Goal: Entertainment & Leisure: Browse casually

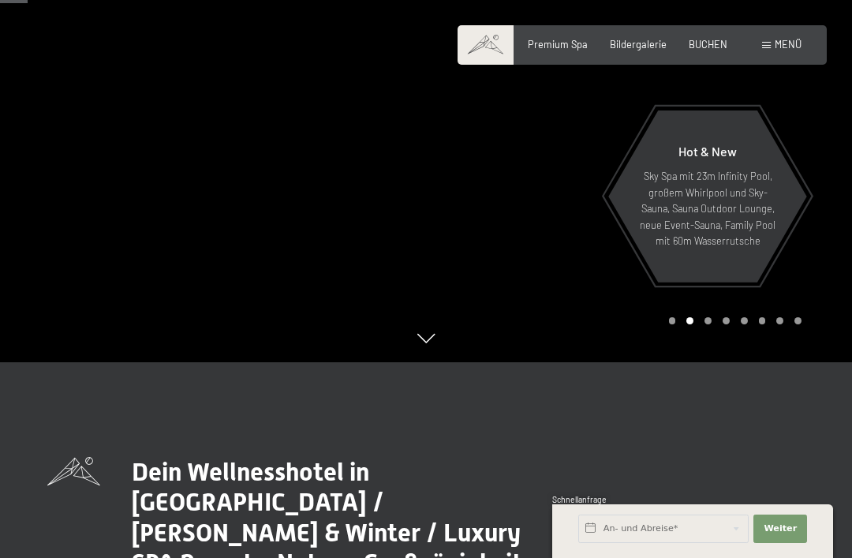
click at [653, 43] on span "Bildergalerie" at bounding box center [638, 44] width 57 height 13
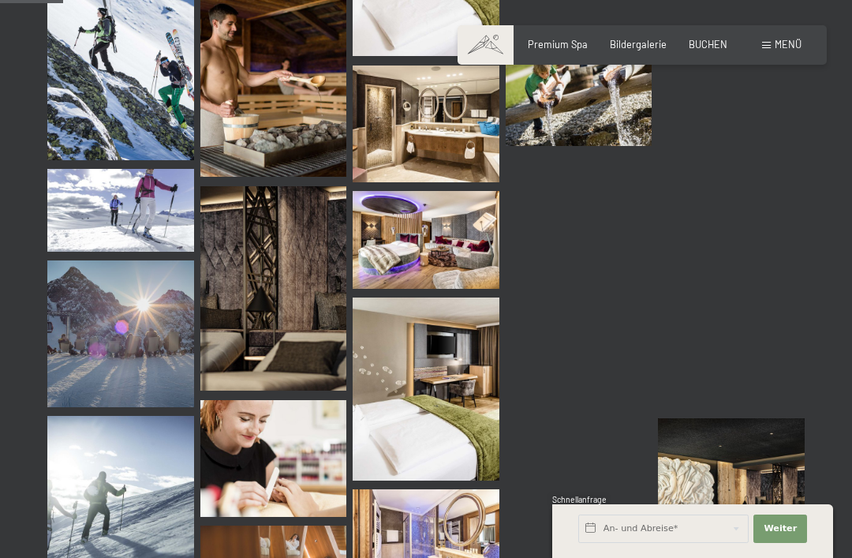
scroll to position [879, 0]
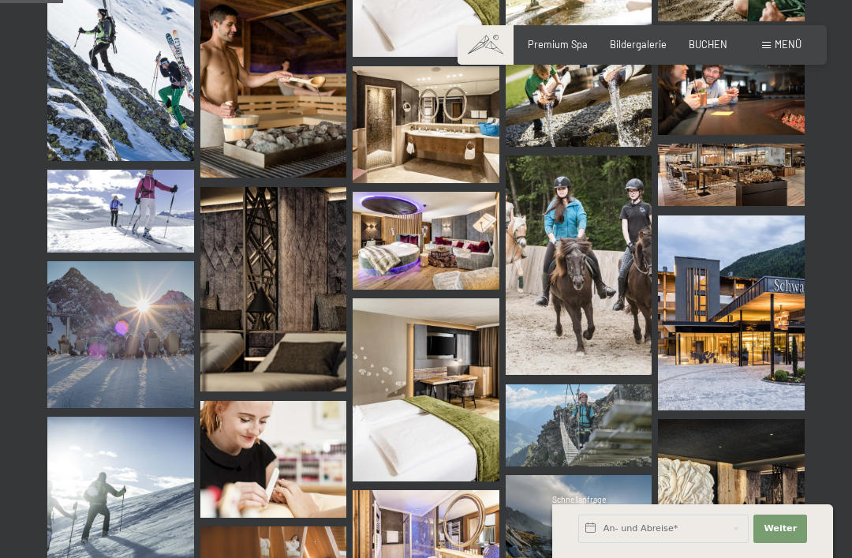
click at [737, 341] on img at bounding box center [731, 312] width 147 height 195
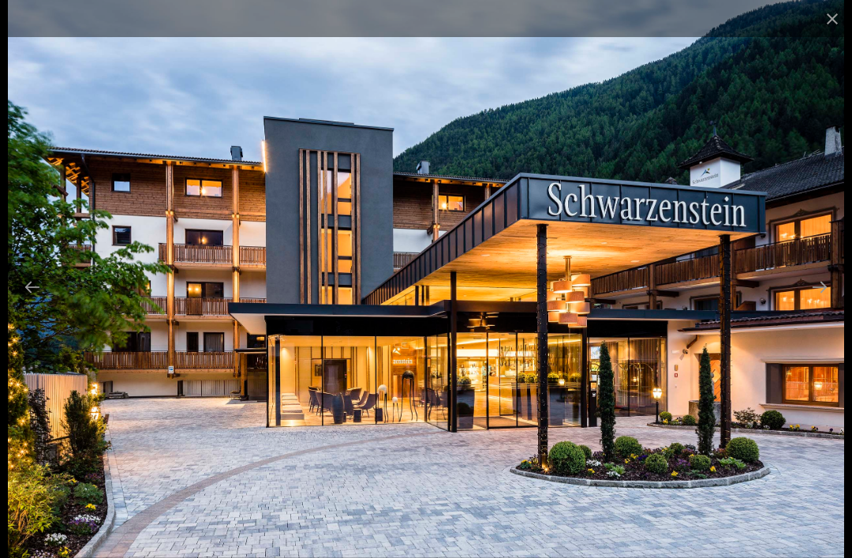
click at [825, 302] on button "Next slide" at bounding box center [819, 286] width 33 height 31
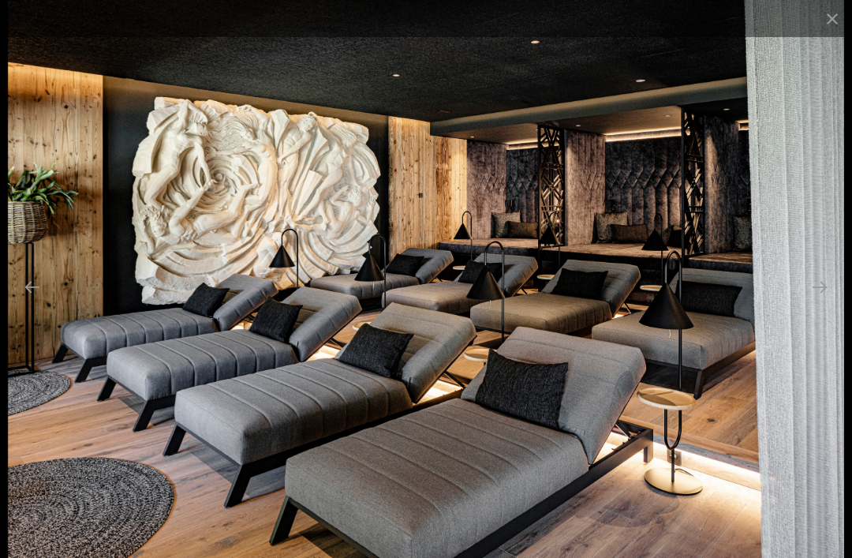
click at [820, 302] on button "Next slide" at bounding box center [819, 286] width 33 height 31
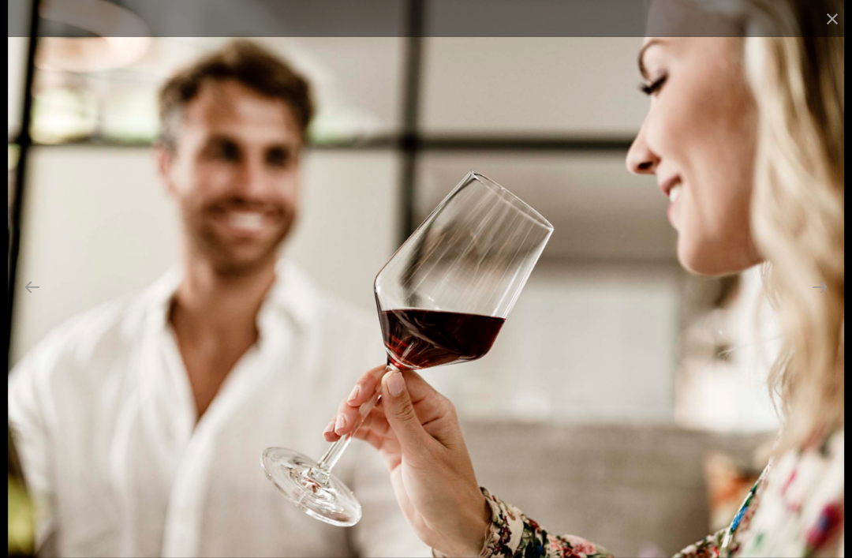
click at [818, 302] on button "Next slide" at bounding box center [819, 286] width 33 height 31
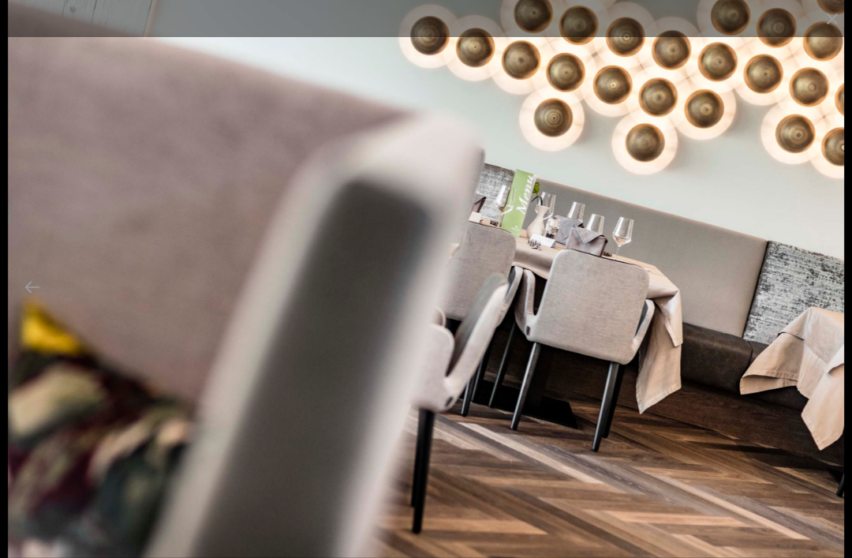
click at [824, 302] on button "Next slide" at bounding box center [819, 286] width 33 height 31
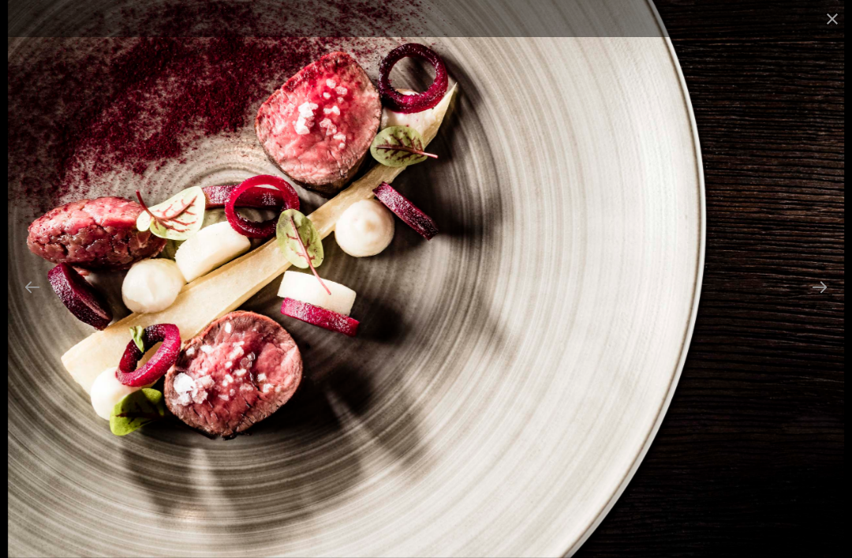
click at [816, 302] on button "Next slide" at bounding box center [819, 286] width 33 height 31
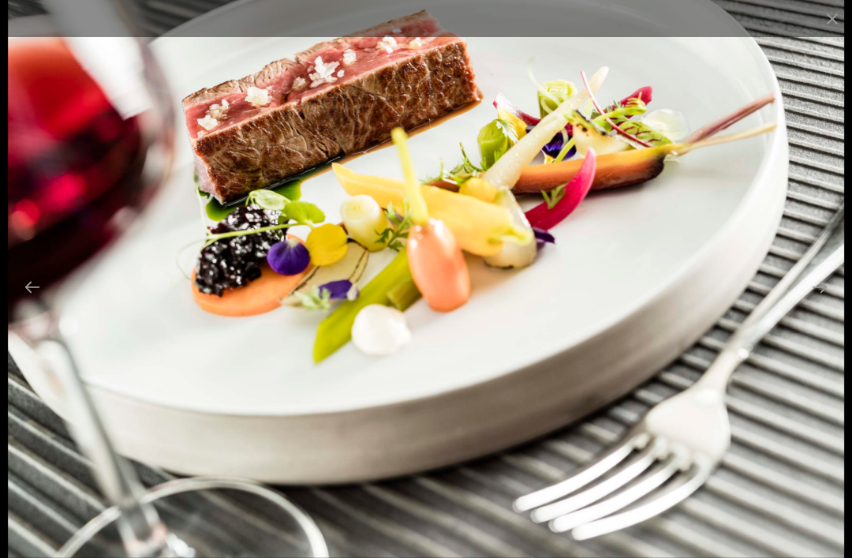
click at [815, 302] on button "Next slide" at bounding box center [819, 286] width 33 height 31
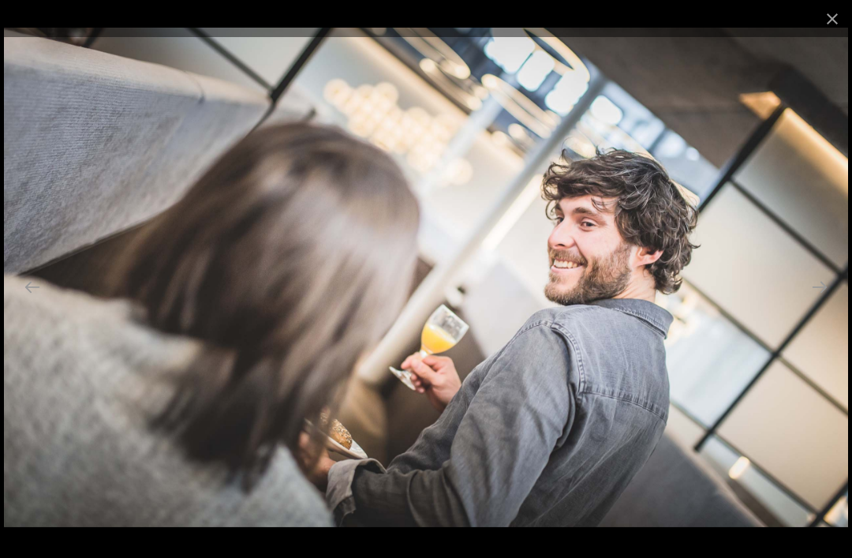
click at [814, 302] on button "Next slide" at bounding box center [819, 286] width 33 height 31
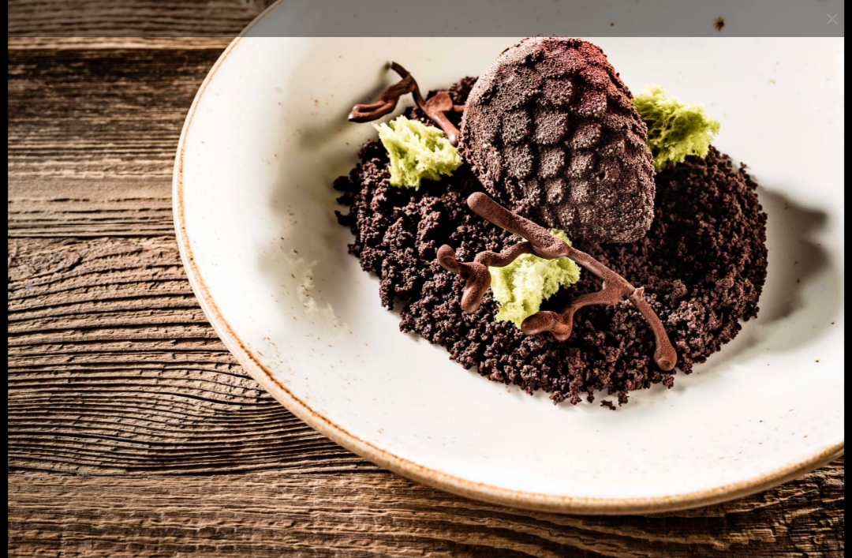
click at [818, 302] on button "Next slide" at bounding box center [819, 286] width 33 height 31
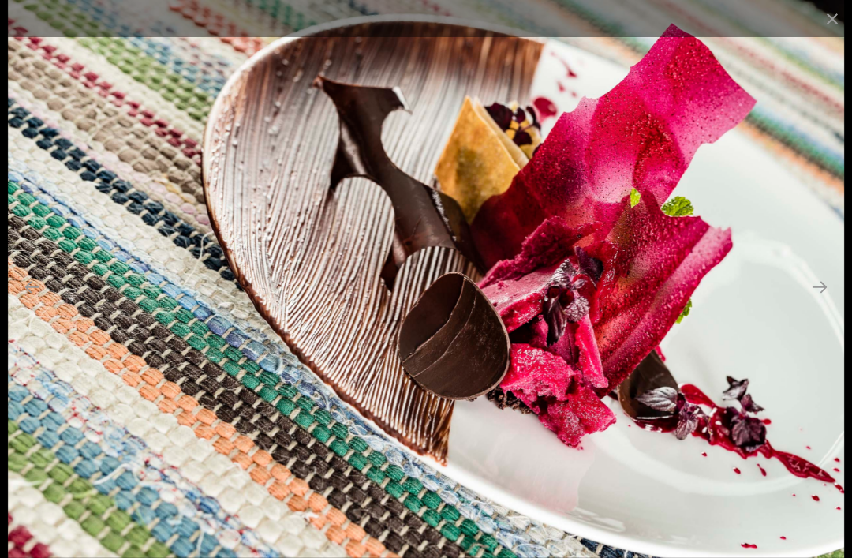
click at [820, 302] on button "Next slide" at bounding box center [819, 286] width 33 height 31
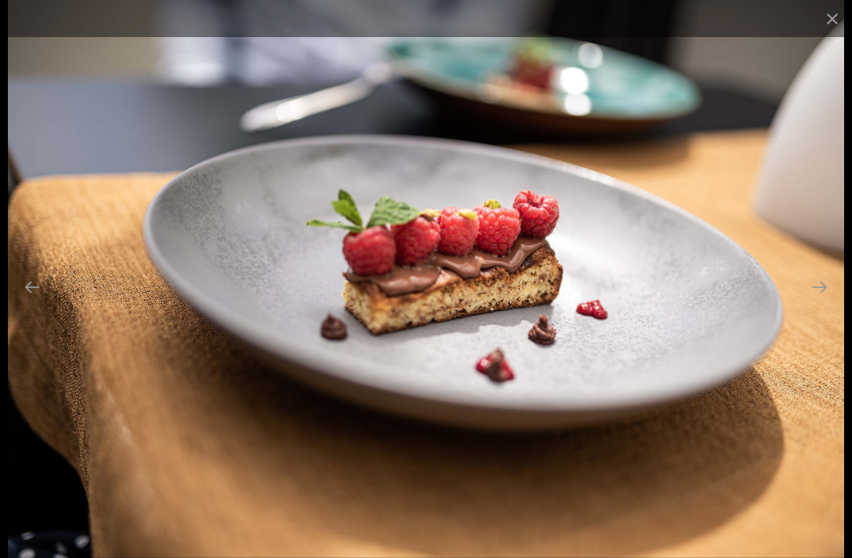
click at [814, 302] on button "Next slide" at bounding box center [819, 286] width 33 height 31
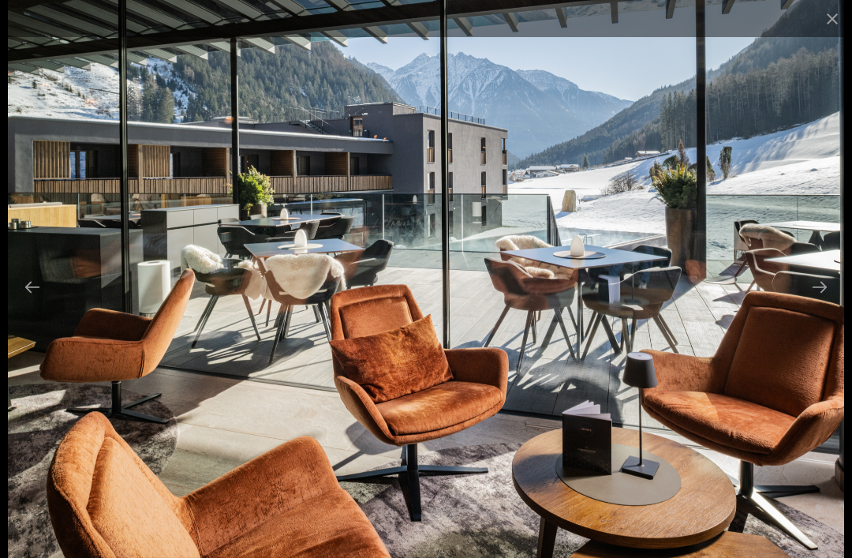
click at [819, 302] on button "Next slide" at bounding box center [819, 286] width 33 height 31
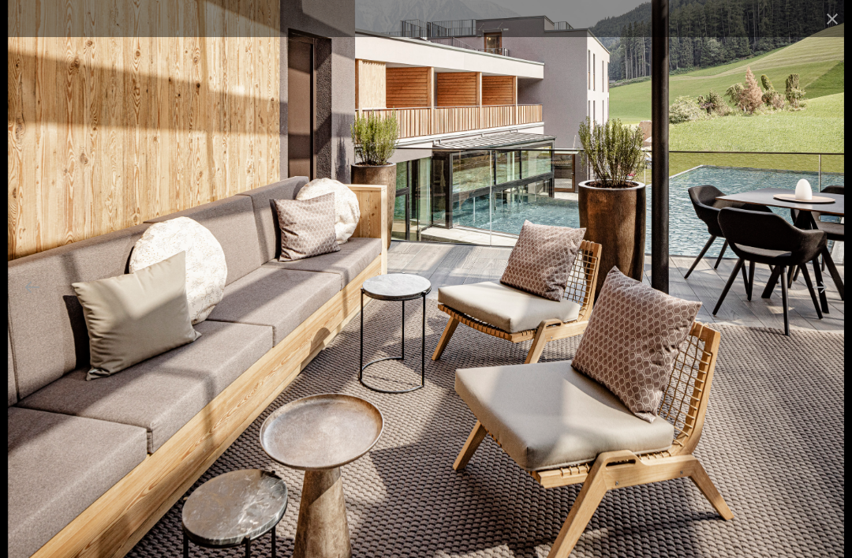
click at [815, 302] on button "Next slide" at bounding box center [819, 286] width 33 height 31
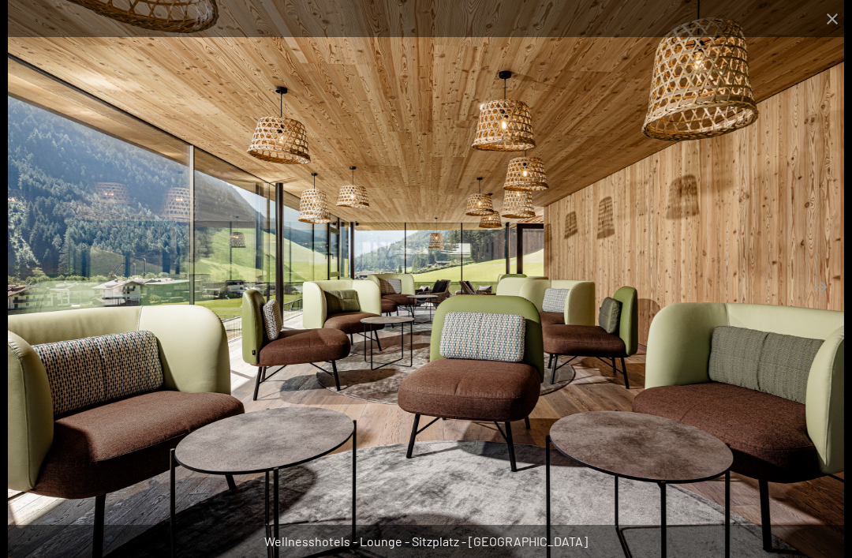
click at [813, 302] on button "Next slide" at bounding box center [819, 286] width 33 height 31
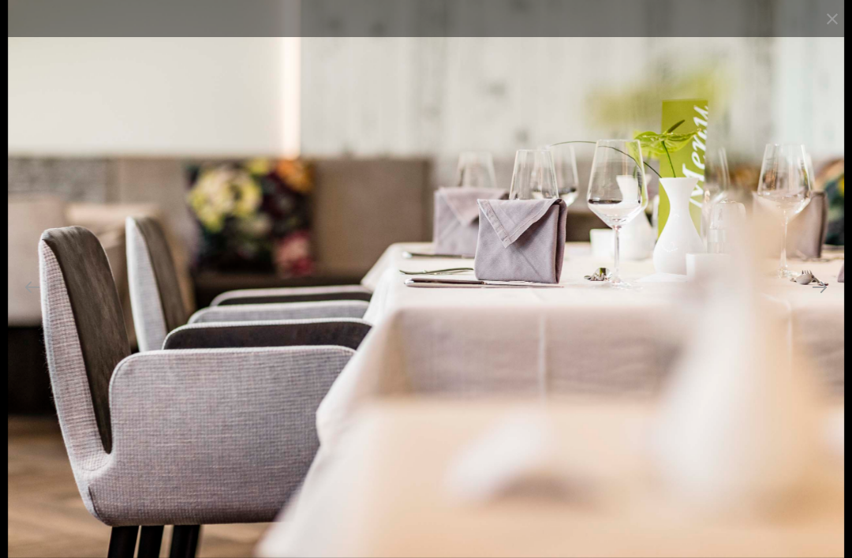
click at [814, 302] on button "Next slide" at bounding box center [819, 286] width 33 height 31
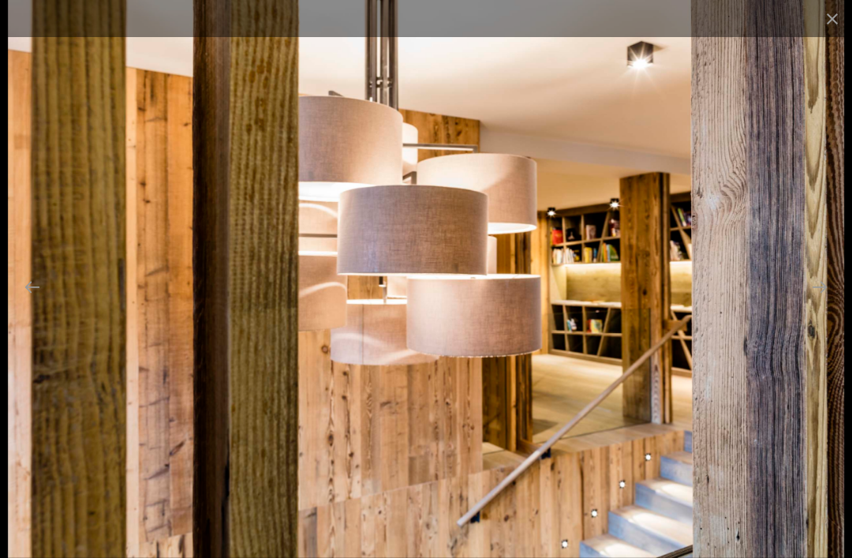
click at [819, 302] on button "Next slide" at bounding box center [819, 286] width 33 height 31
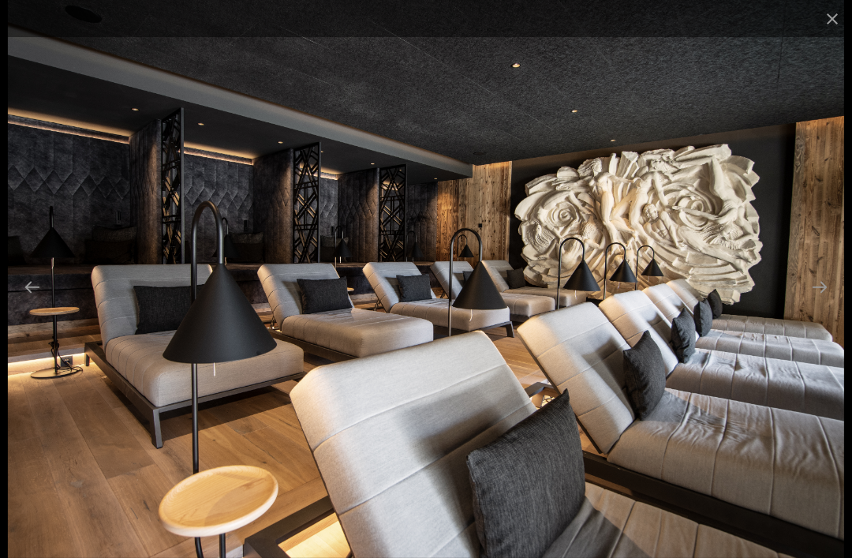
click at [822, 302] on button "Next slide" at bounding box center [819, 286] width 33 height 31
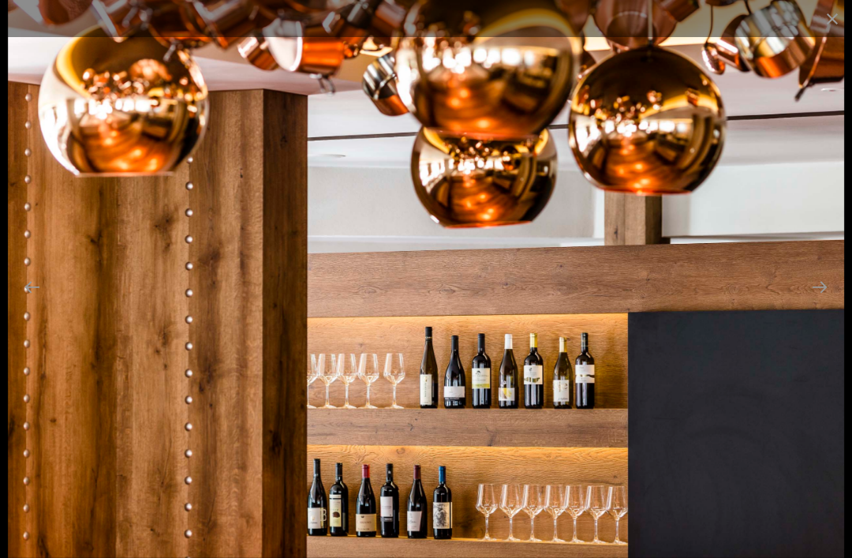
click at [816, 302] on button "Next slide" at bounding box center [819, 286] width 33 height 31
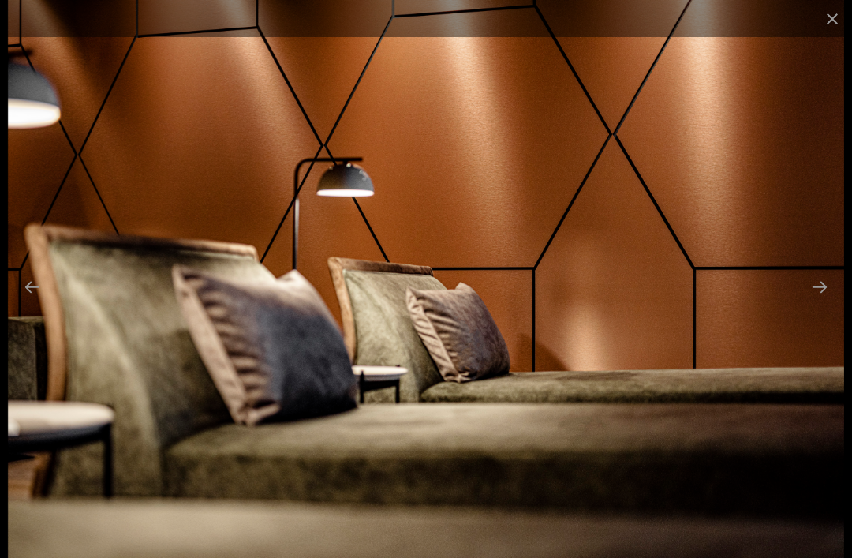
click at [819, 302] on button "Next slide" at bounding box center [819, 286] width 33 height 31
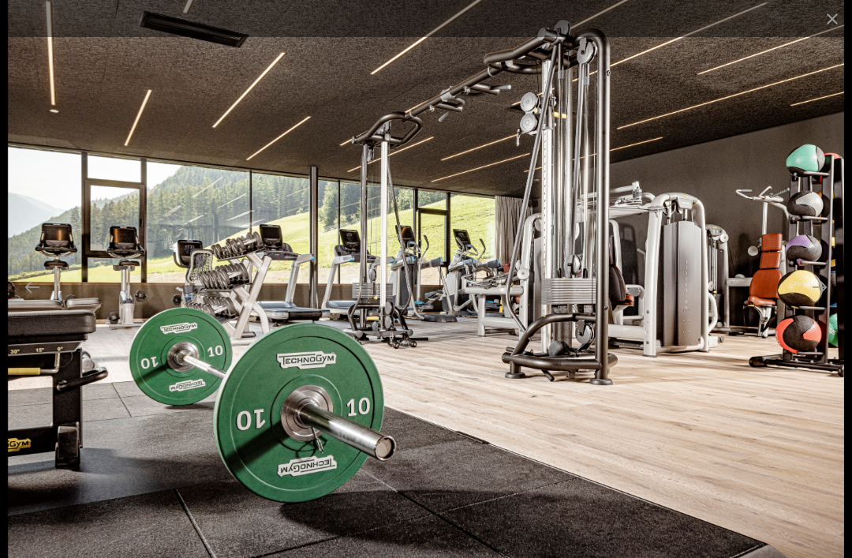
click at [817, 302] on button "Next slide" at bounding box center [819, 286] width 33 height 31
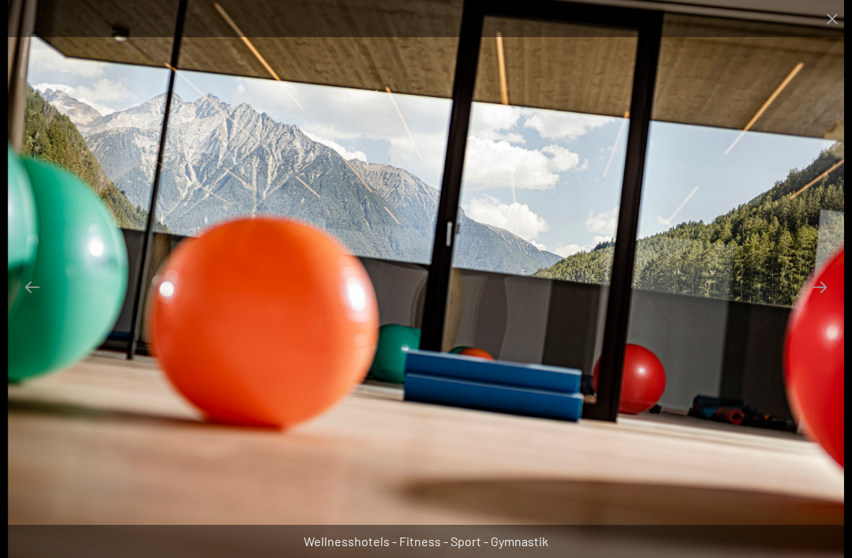
click at [812, 302] on button "Next slide" at bounding box center [819, 286] width 33 height 31
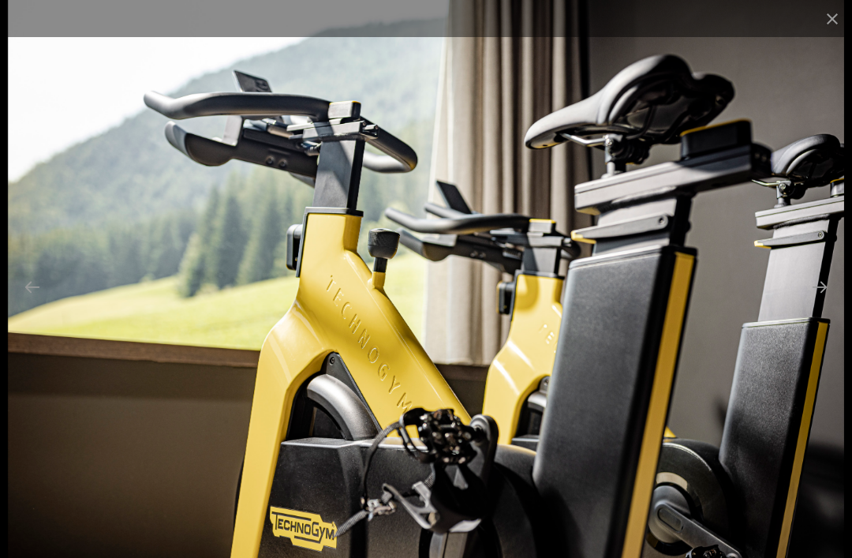
click at [815, 302] on button "Next slide" at bounding box center [819, 286] width 33 height 31
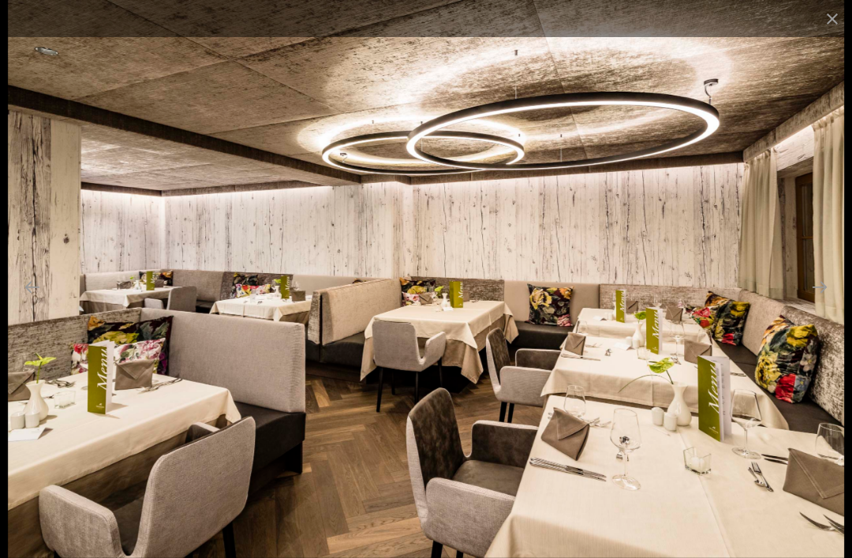
click at [814, 302] on button "Next slide" at bounding box center [819, 286] width 33 height 31
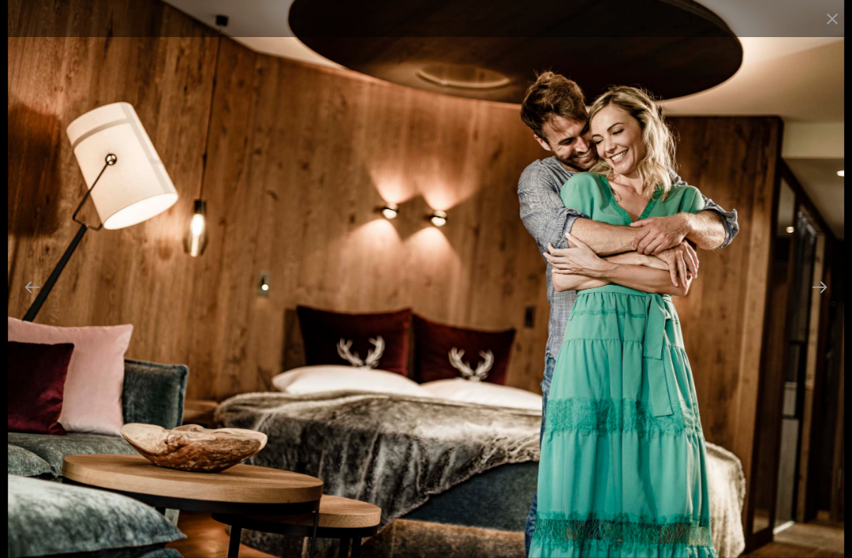
click at [814, 302] on button "Next slide" at bounding box center [819, 286] width 33 height 31
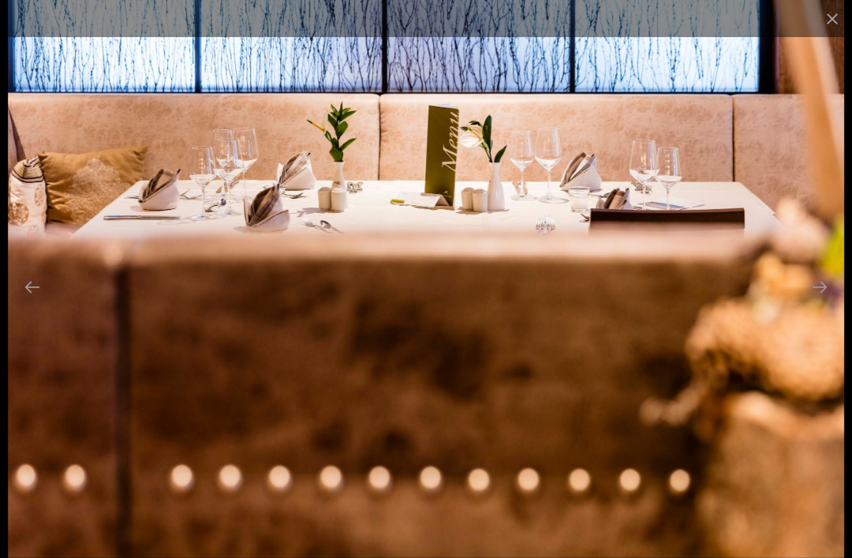
click at [816, 302] on button "Next slide" at bounding box center [819, 286] width 33 height 31
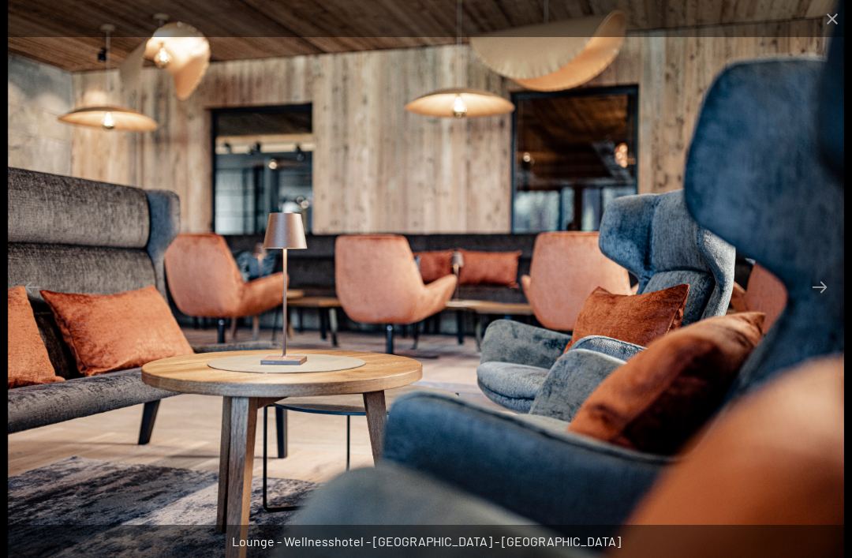
click at [822, 302] on button "Next slide" at bounding box center [819, 286] width 33 height 31
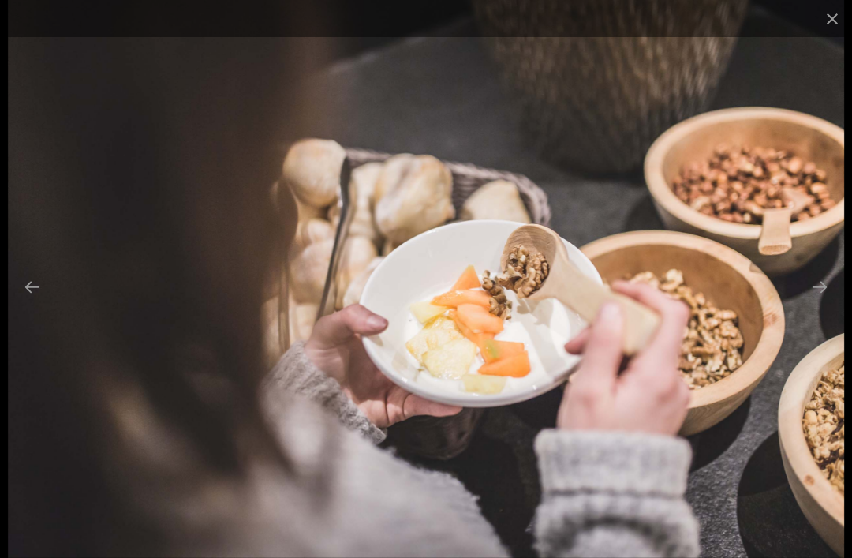
click at [816, 302] on button "Next slide" at bounding box center [819, 286] width 33 height 31
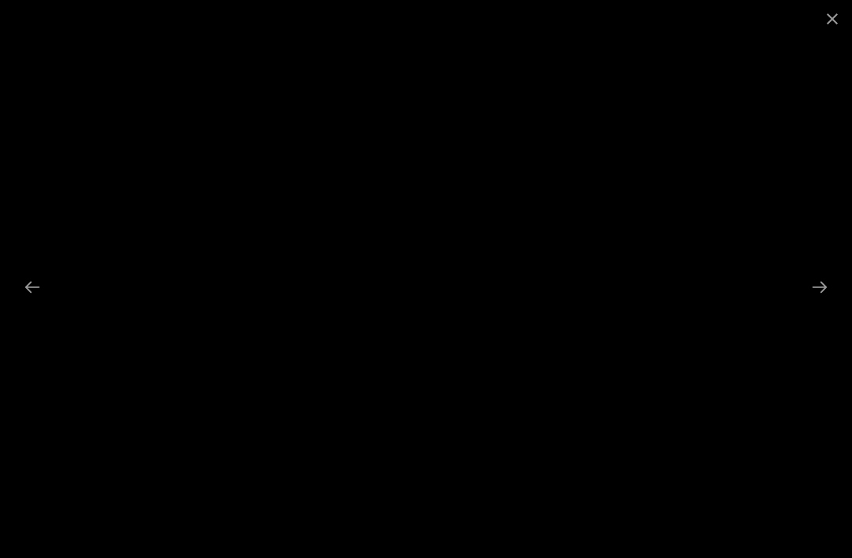
click at [819, 302] on button "Next slide" at bounding box center [819, 286] width 33 height 31
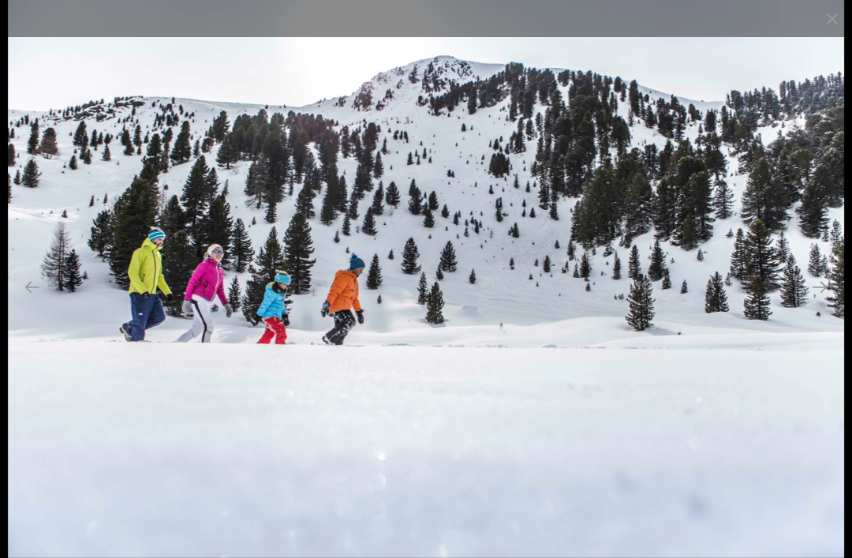
click at [819, 302] on button "Next slide" at bounding box center [819, 286] width 33 height 31
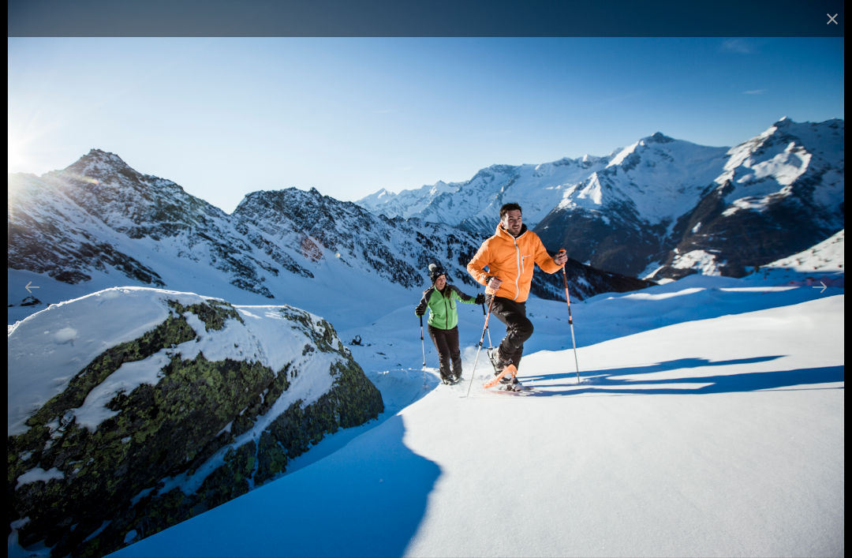
click at [811, 302] on button "Next slide" at bounding box center [819, 286] width 33 height 31
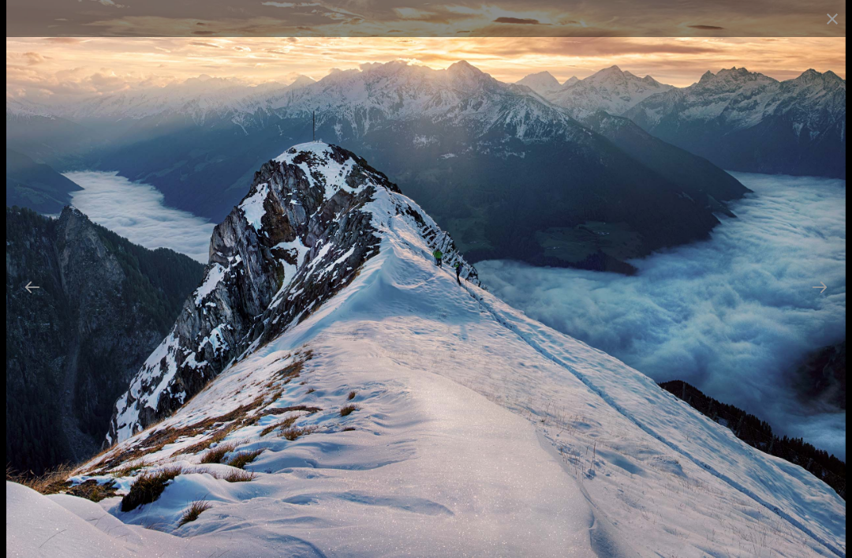
click at [823, 302] on button "Next slide" at bounding box center [819, 286] width 33 height 31
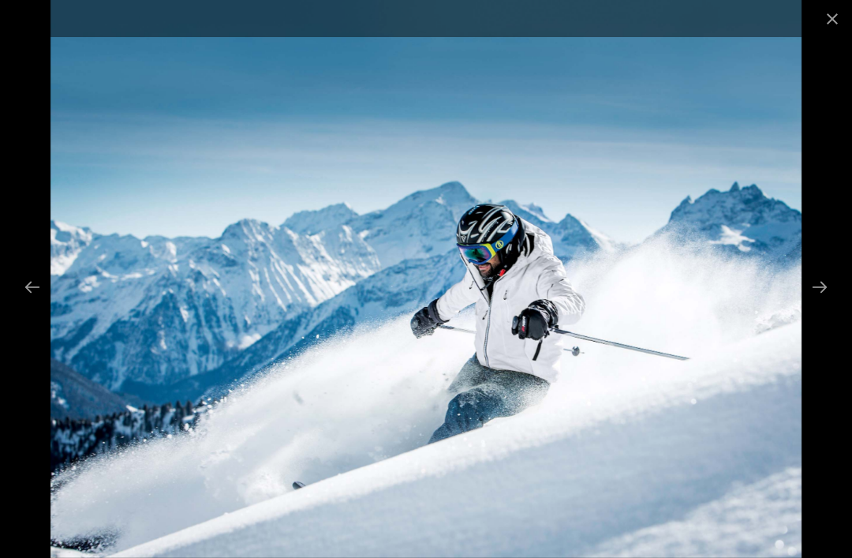
click at [813, 302] on button "Next slide" at bounding box center [819, 286] width 33 height 31
click at [823, 302] on button "Next slide" at bounding box center [819, 286] width 33 height 31
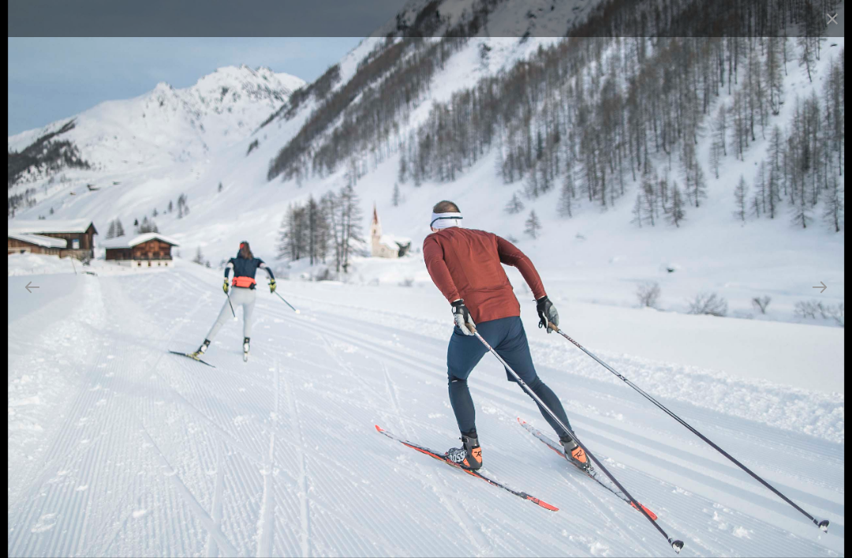
click at [819, 302] on button "Next slide" at bounding box center [819, 286] width 33 height 31
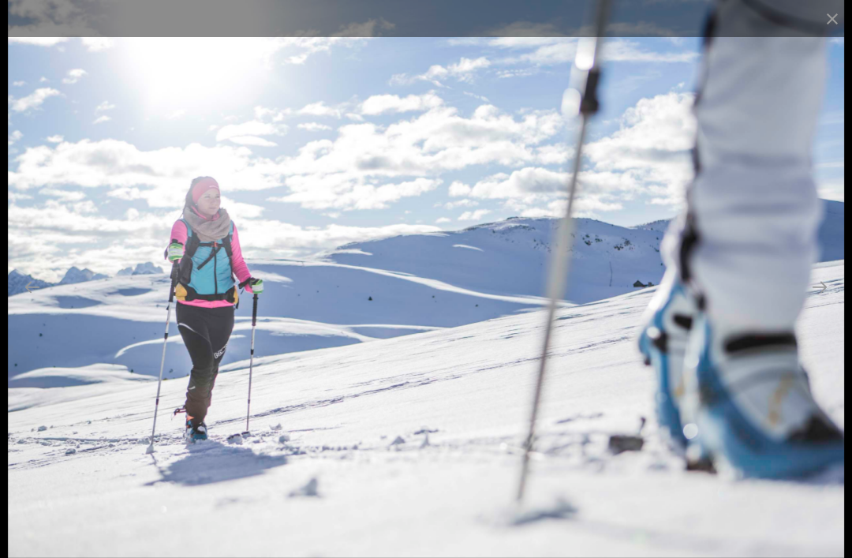
click at [823, 302] on button "Next slide" at bounding box center [819, 286] width 33 height 31
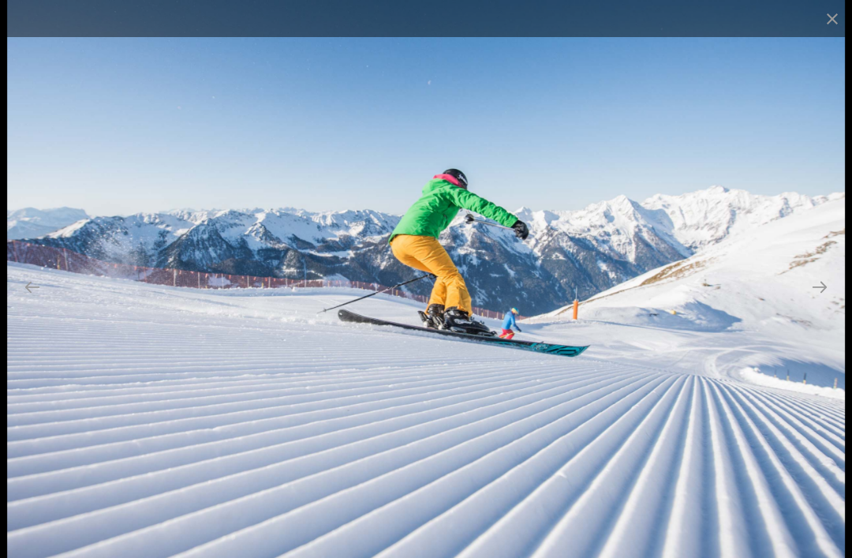
click at [820, 302] on button "Next slide" at bounding box center [819, 286] width 33 height 31
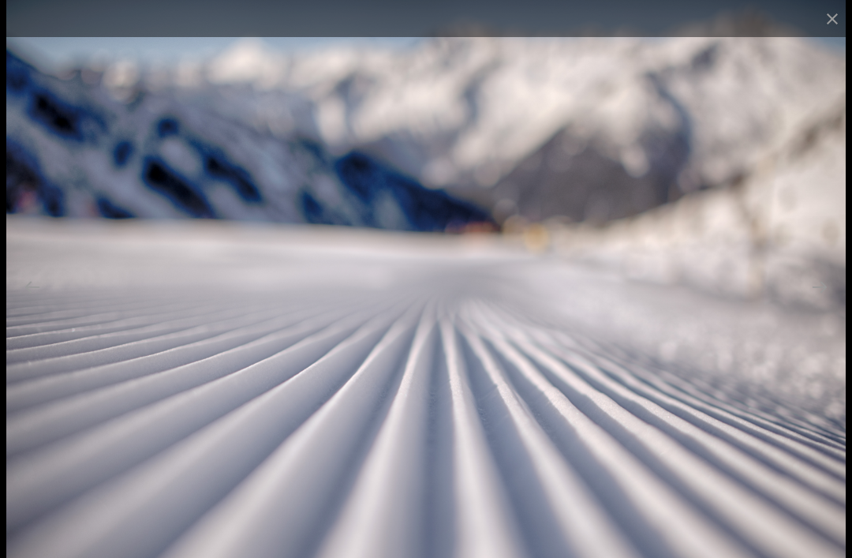
click at [829, 302] on button "Next slide" at bounding box center [819, 286] width 33 height 31
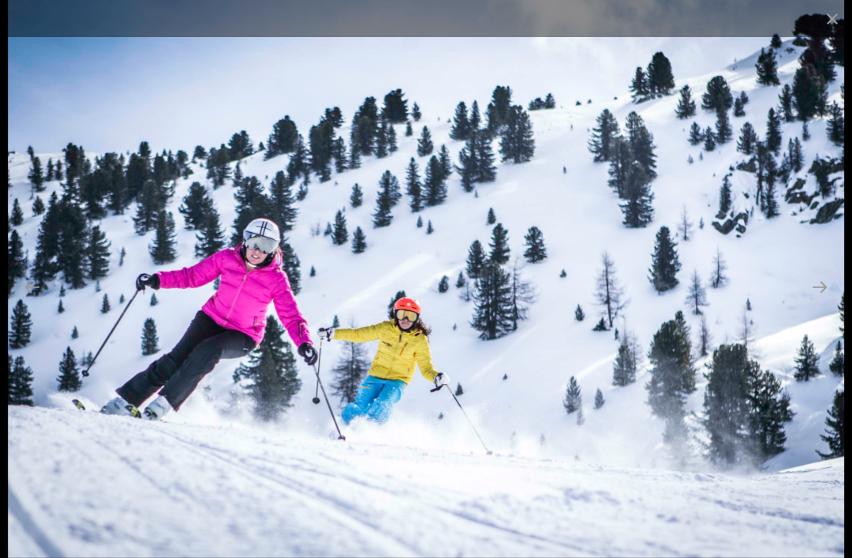
click at [815, 302] on button "Next slide" at bounding box center [819, 286] width 33 height 31
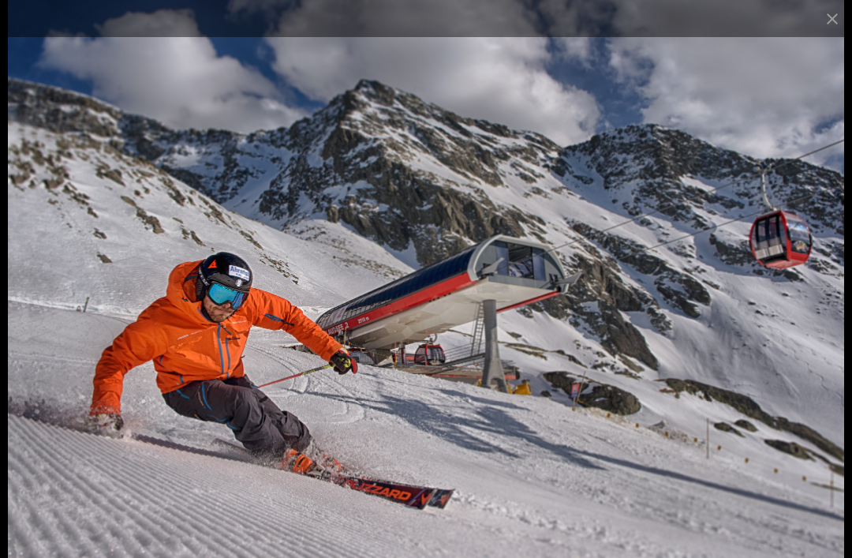
click at [808, 302] on button "Next slide" at bounding box center [819, 286] width 33 height 31
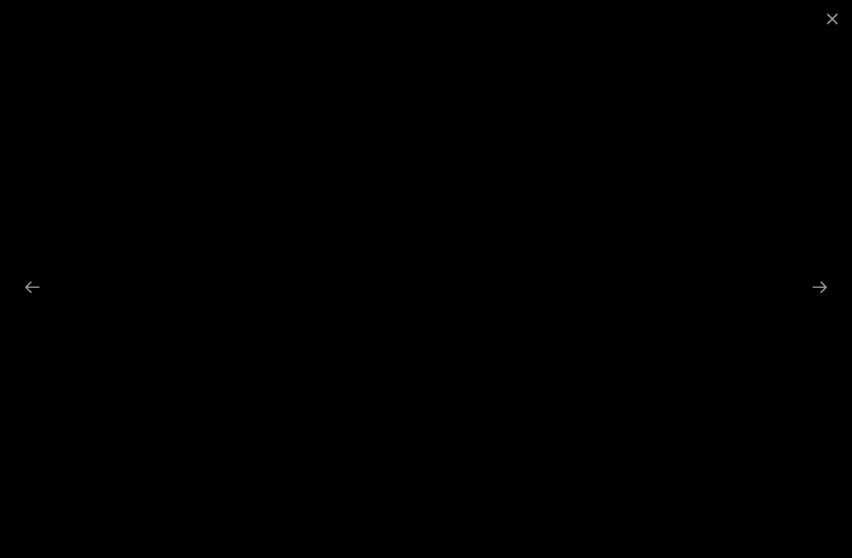
click at [818, 302] on button "Next slide" at bounding box center [819, 286] width 33 height 31
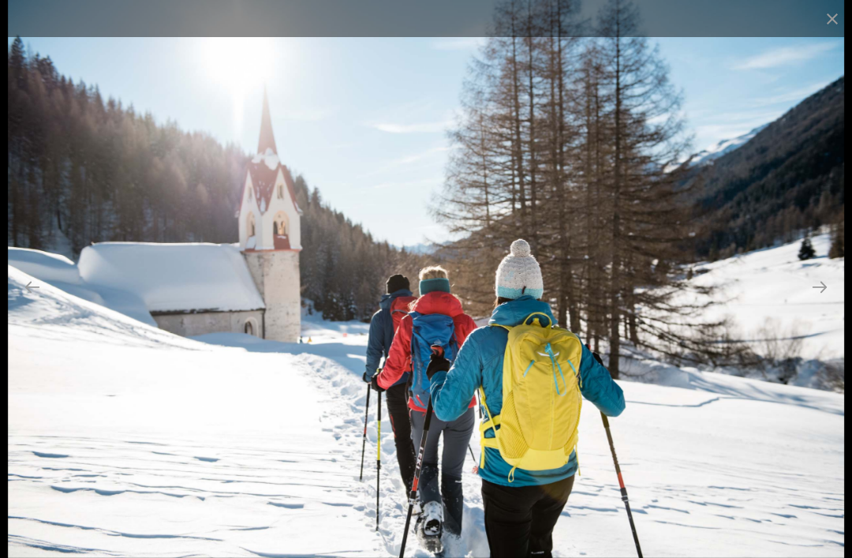
click at [823, 302] on button "Next slide" at bounding box center [819, 286] width 33 height 31
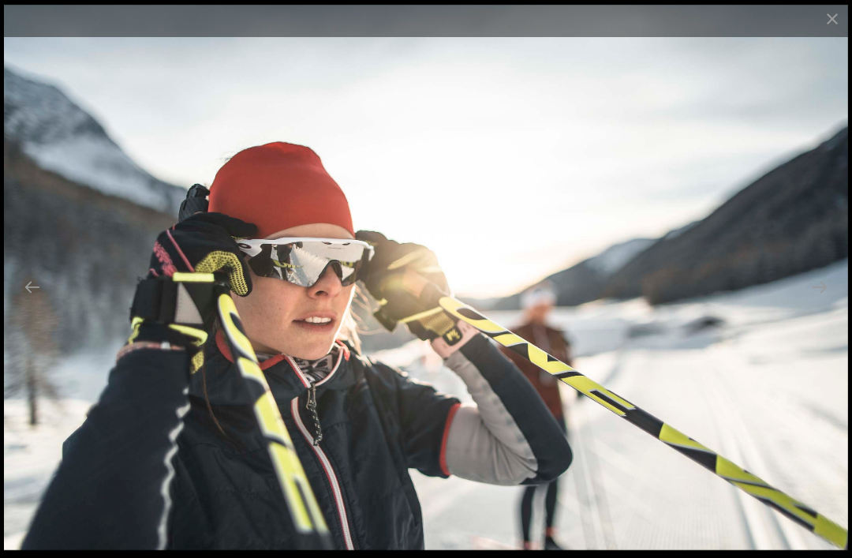
click at [821, 15] on button "Close gallery" at bounding box center [831, 18] width 39 height 37
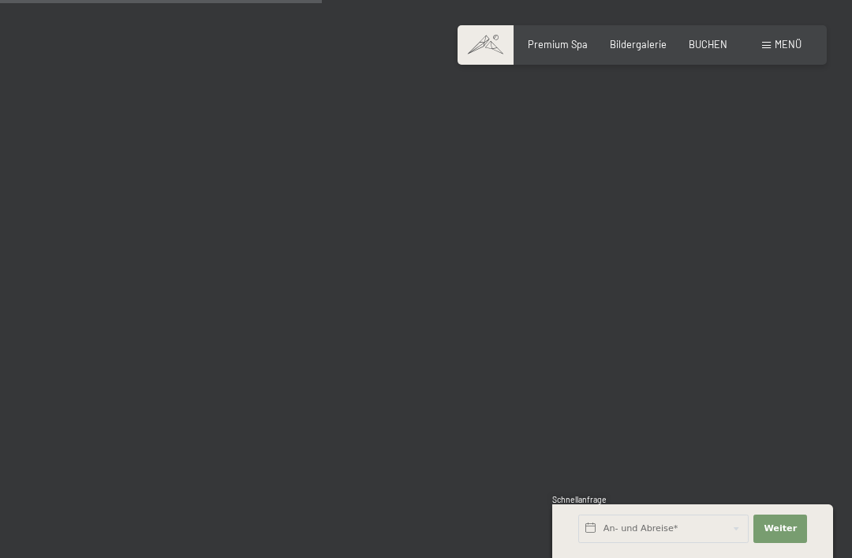
scroll to position [4515, 0]
